Goal: Information Seeking & Learning: Learn about a topic

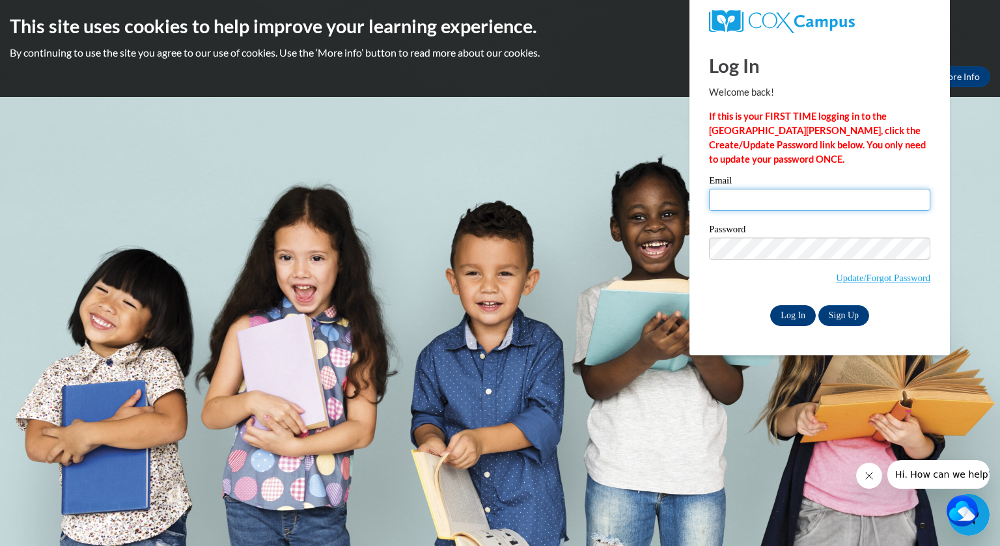
type input "ssmith@grafton.k12.wi.us"
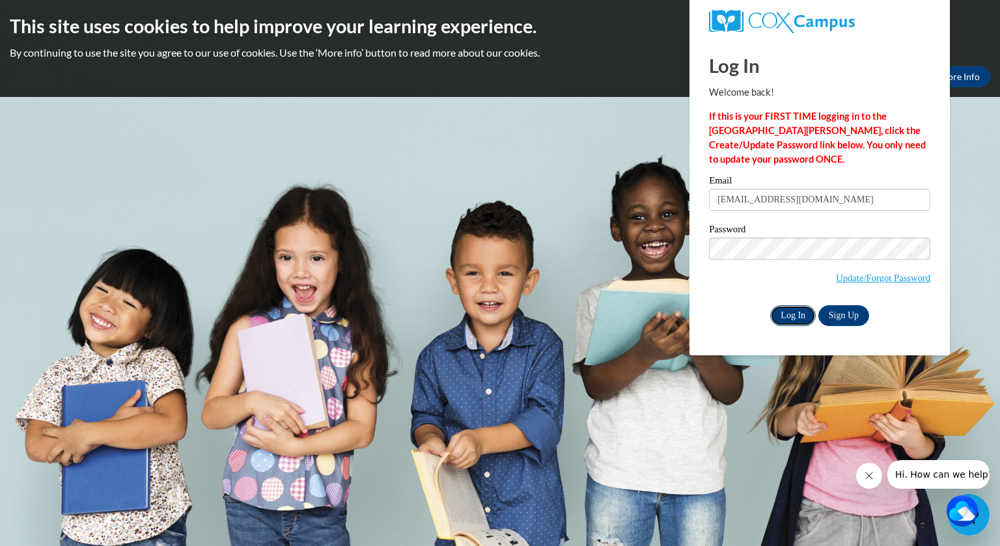
click at [795, 316] on input "Log In" at bounding box center [793, 315] width 46 height 21
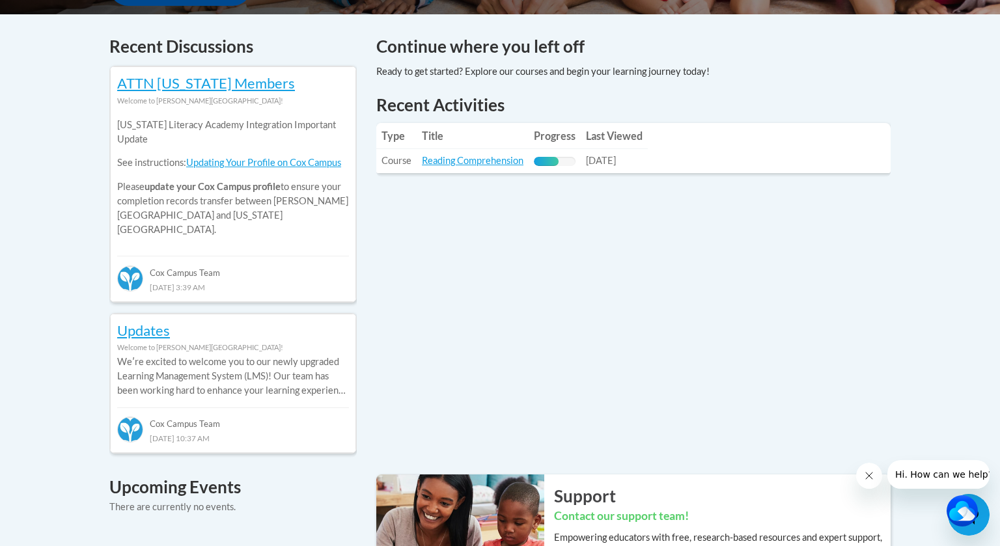
scroll to position [359, 0]
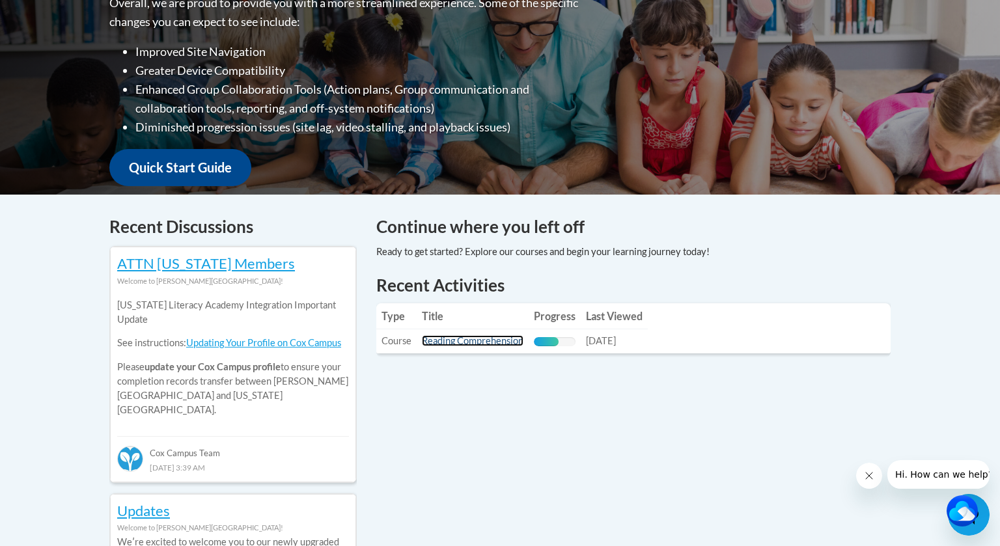
click at [483, 342] on link "Reading Comprehension" at bounding box center [473, 340] width 102 height 11
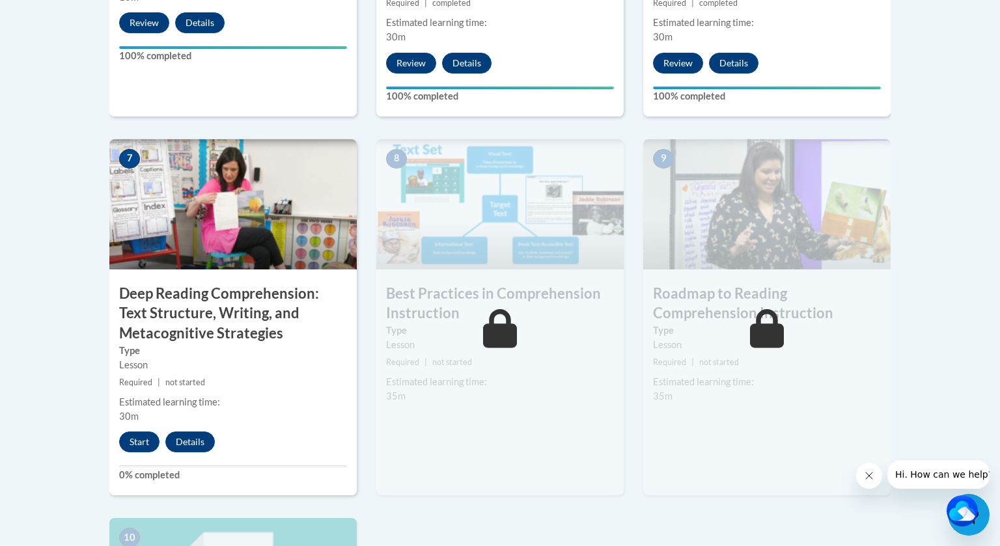
scroll to position [1041, 0]
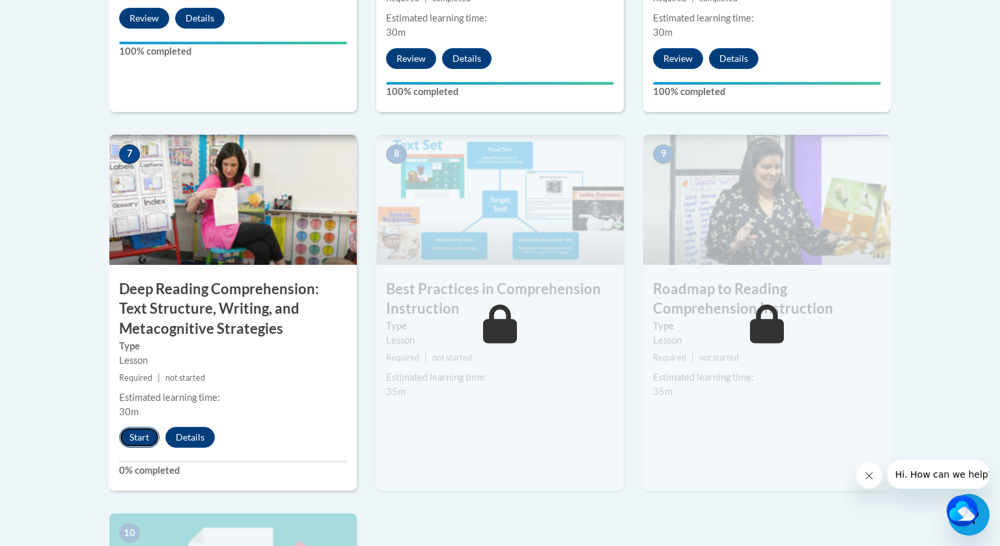
click at [140, 436] on button "Start" at bounding box center [139, 437] width 40 height 21
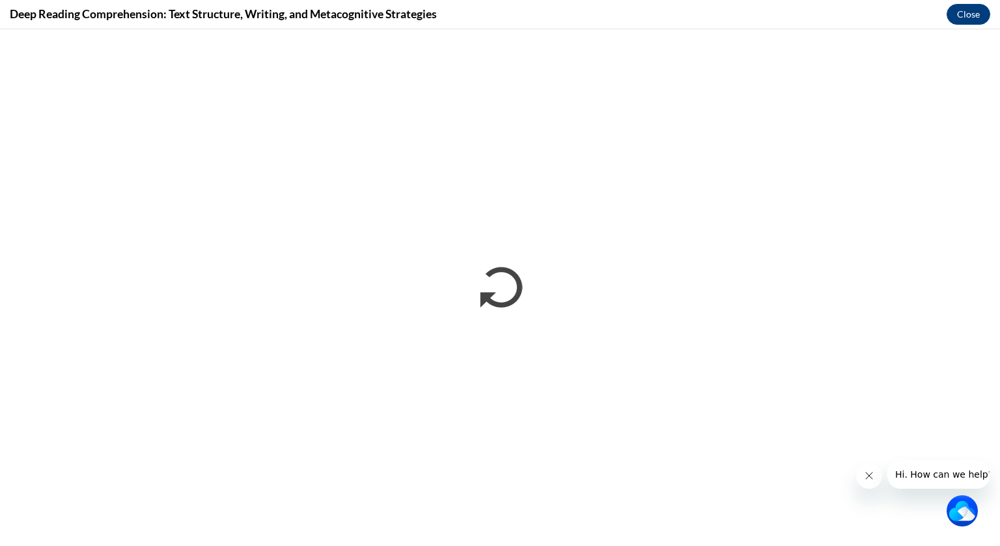
scroll to position [0, 0]
click at [870, 480] on icon "Close message from company" at bounding box center [869, 476] width 10 height 10
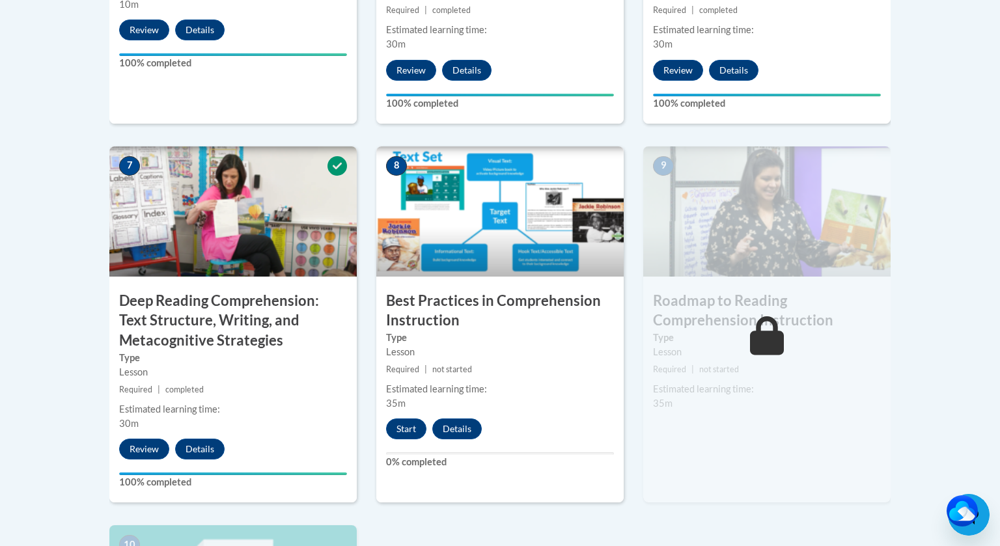
scroll to position [1031, 0]
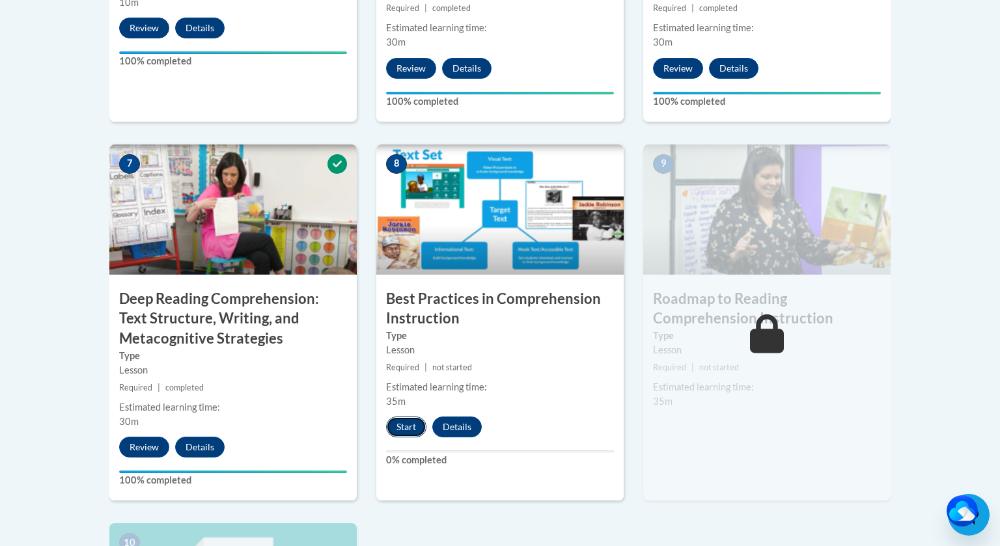
click at [413, 428] on button "Start" at bounding box center [406, 427] width 40 height 21
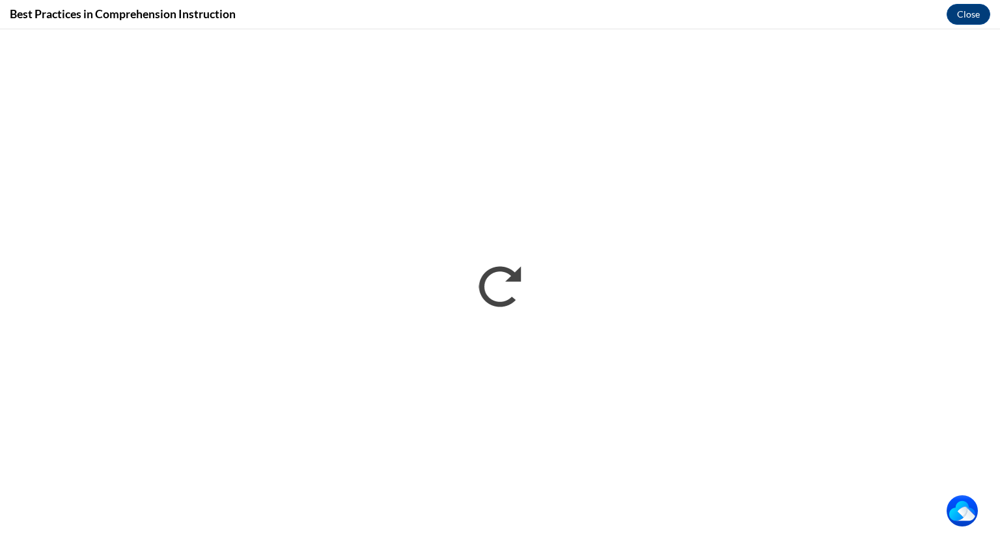
scroll to position [0, 0]
